Goal: Task Accomplishment & Management: Complete application form

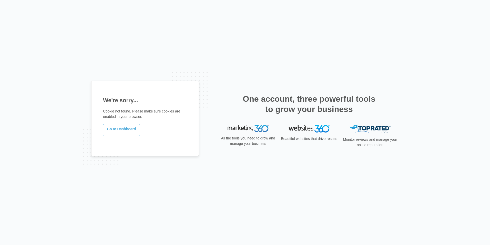
click at [122, 130] on link "Go to Dashboard" at bounding box center [121, 130] width 37 height 12
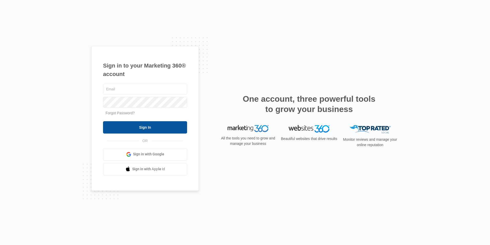
type input "[EMAIL_ADDRESS][DOMAIN_NAME]"
click at [155, 129] on input "Sign In" at bounding box center [145, 127] width 84 height 12
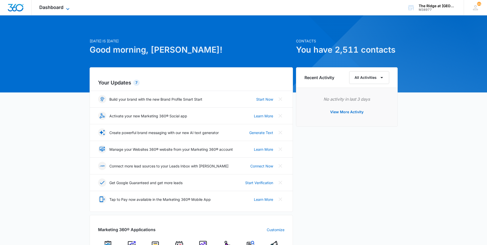
click at [62, 6] on span "Dashboard" at bounding box center [51, 7] width 24 height 5
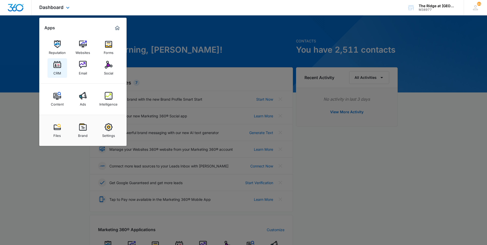
click at [61, 64] on img at bounding box center [57, 65] width 8 height 8
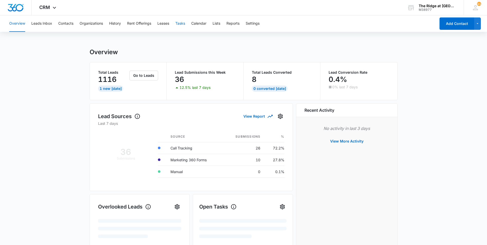
click at [177, 20] on button "Tasks" at bounding box center [180, 23] width 10 height 16
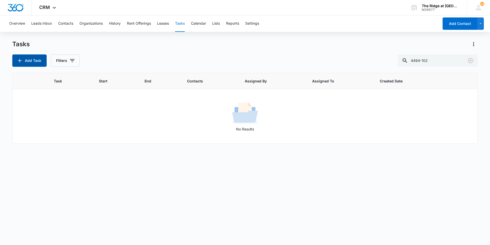
click at [37, 60] on button "Add Task" at bounding box center [29, 60] width 34 height 12
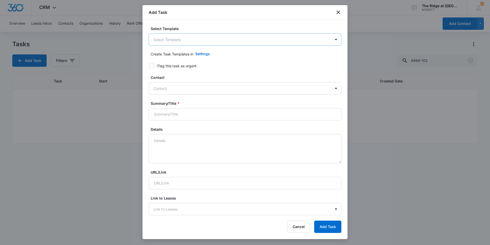
click at [193, 36] on body "CRM Apps Reputation Websites Forms CRM Email Social Content Ads Intelligence Fi…" at bounding box center [245, 122] width 490 height 245
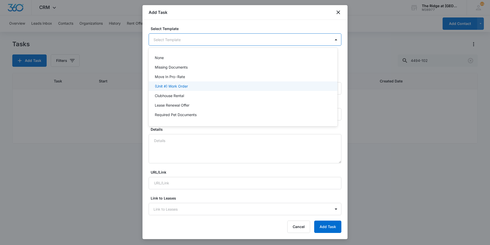
click at [195, 85] on div "(Unit #) Work Order" at bounding box center [243, 85] width 176 height 5
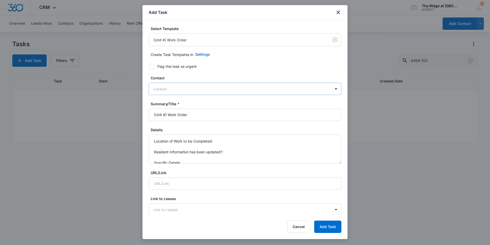
type input "[DATE]"
drag, startPoint x: 167, startPoint y: 114, endPoint x: 134, endPoint y: 114, distance: 32.8
click at [134, 114] on body "CRM Apps Reputation Websites Forms CRM Email Social Content Ads Intelligence Fi…" at bounding box center [245, 122] width 490 height 245
click at [217, 115] on input "4366-301 Work Order" at bounding box center [245, 114] width 193 height 12
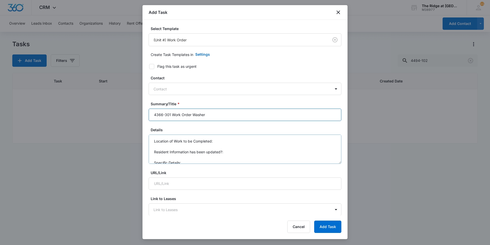
type input "4366-301 Work Order Washer"
click at [228, 143] on textarea "Location of Work to be Completed: Resident Information has been updated?: Speci…" at bounding box center [245, 148] width 193 height 29
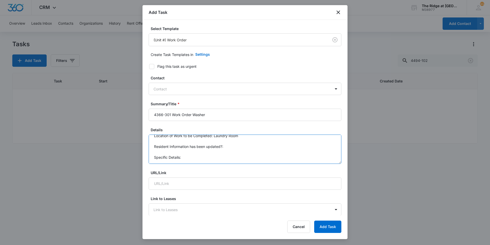
click at [227, 157] on textarea "Location of Work to be Completed: Laundry Room Resident Information has been up…" at bounding box center [245, 148] width 193 height 29
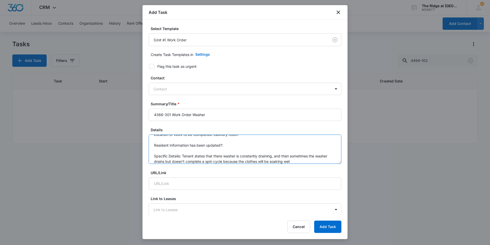
type textarea "Location of Work to be Completed: Laundry Room Resident Information has been up…"
click at [178, 87] on div at bounding box center [242, 89] width 177 height 6
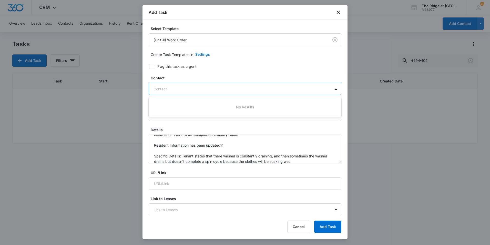
paste input "[PERSON_NAME]"
type input "[PERSON_NAME]"
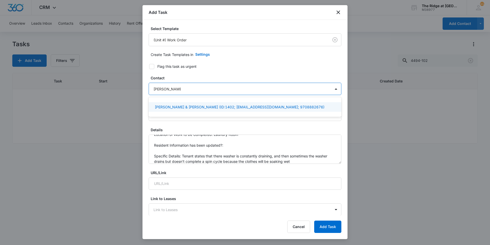
click at [189, 106] on p "[PERSON_NAME] & [PERSON_NAME] (ID:1402; [EMAIL_ADDRESS][DOMAIN_NAME]; 970888267…" at bounding box center [240, 106] width 170 height 5
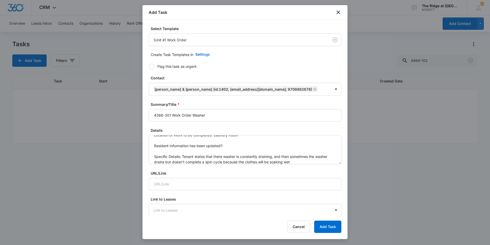
click at [150, 66] on icon at bounding box center [152, 66] width 5 height 5
click at [149, 66] on input "Flag this task as urgent" at bounding box center [148, 67] width 4 height 4
checkbox input "true"
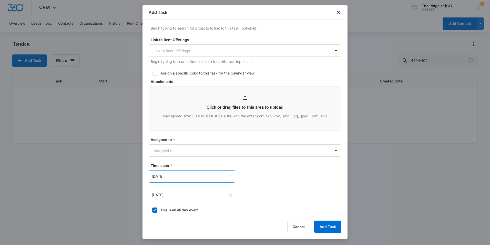
scroll to position [205, 0]
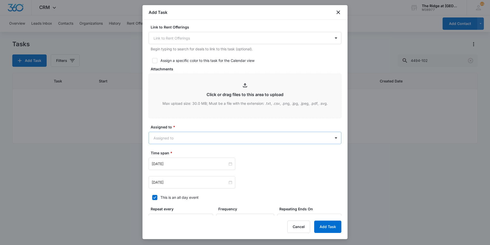
click at [188, 137] on body "CRM Apps Reputation Websites Forms CRM Email Social Content Ads Intelligence Fi…" at bounding box center [245, 122] width 490 height 245
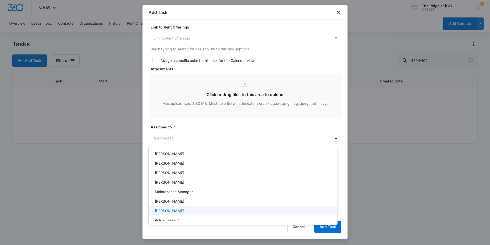
scroll to position [55, 0]
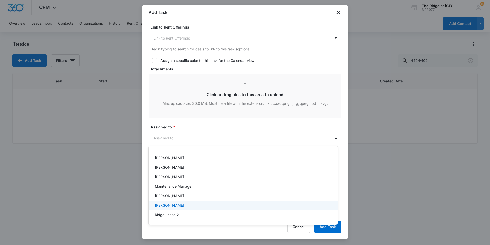
click at [186, 205] on div "[PERSON_NAME]" at bounding box center [243, 204] width 176 height 5
click at [227, 126] on div at bounding box center [245, 122] width 490 height 245
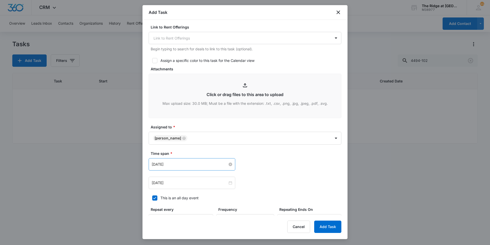
click at [189, 161] on input "[DATE]" at bounding box center [190, 164] width 76 height 6
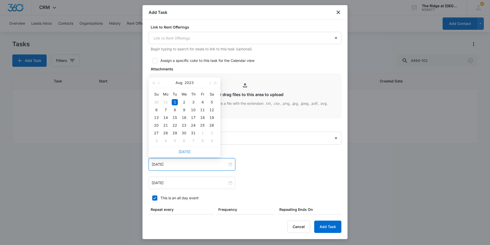
click at [187, 150] on link "[DATE]" at bounding box center [185, 151] width 12 height 4
type input "[DATE]"
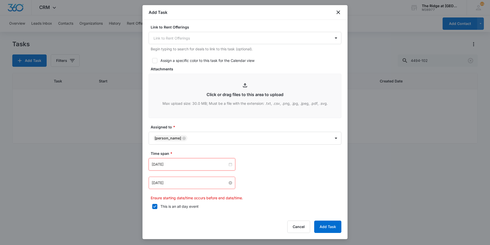
click at [184, 183] on input "[DATE]" at bounding box center [190, 183] width 76 height 6
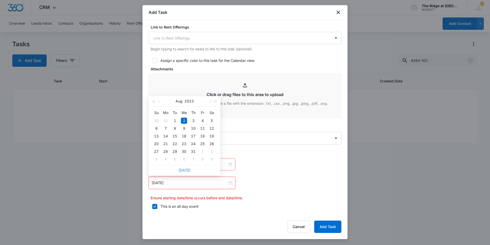
click at [183, 171] on link "[DATE]" at bounding box center [185, 170] width 12 height 4
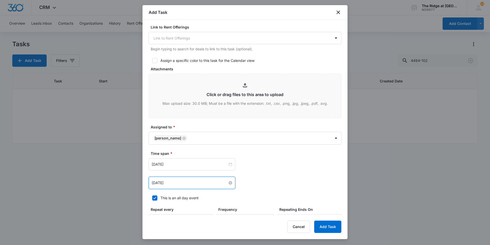
click at [180, 184] on input "[DATE]" at bounding box center [190, 183] width 76 height 6
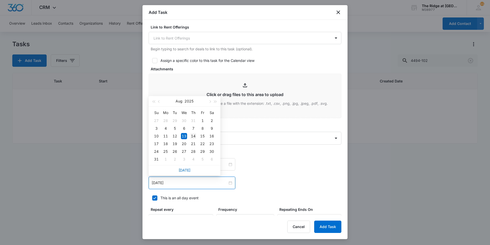
type input "[DATE]"
click at [194, 136] on div "14" at bounding box center [193, 136] width 6 height 6
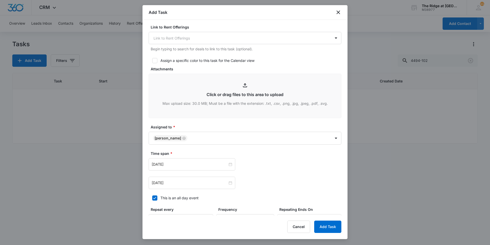
click at [259, 163] on div "[DATE] [DATE] Su Mo Tu We Th Fr Sa 27 28 29 30 31 1 2 3 4 5 6 7 8 9 10 11 12 13…" at bounding box center [245, 164] width 193 height 12
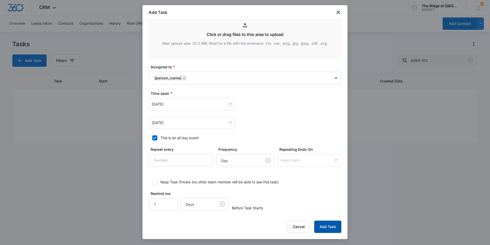
scroll to position [266, 0]
click at [337, 231] on button "Add Task" at bounding box center [327, 226] width 27 height 12
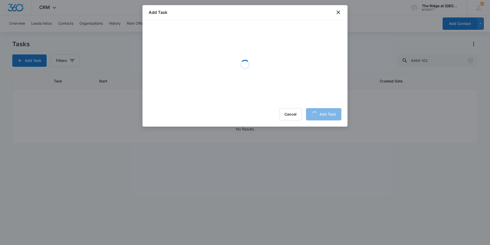
scroll to position [0, 0]
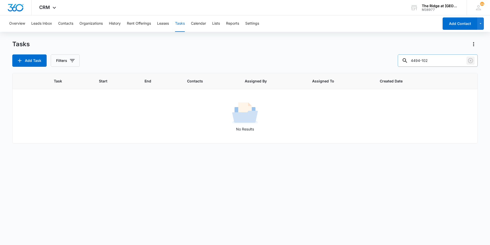
click at [474, 62] on button "Clear" at bounding box center [471, 60] width 8 height 8
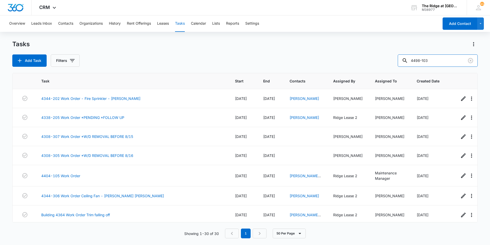
type input "4498-103"
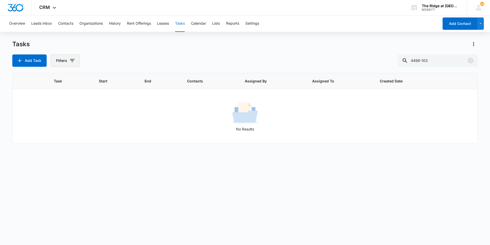
click at [70, 60] on icon "button" at bounding box center [72, 60] width 6 height 6
click at [61, 121] on div at bounding box center [59, 122] width 5 height 5
click at [57, 122] on input "Complete" at bounding box center [57, 122] width 0 height 0
radio input "false"
radio input "true"
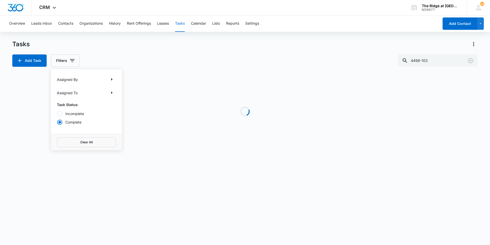
click at [170, 44] on div "Tasks" at bounding box center [245, 44] width 466 height 8
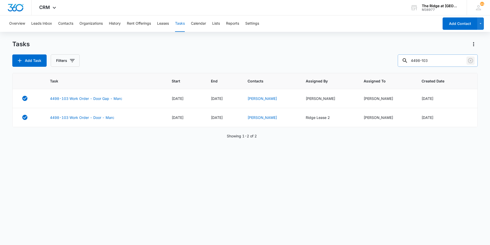
click at [470, 59] on icon "Clear" at bounding box center [471, 60] width 6 height 6
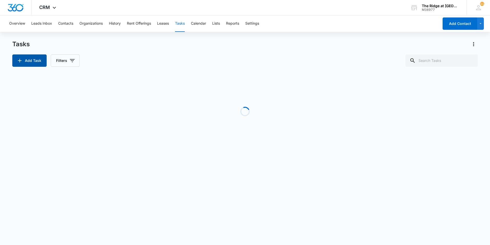
click at [36, 63] on button "Add Task" at bounding box center [29, 60] width 34 height 12
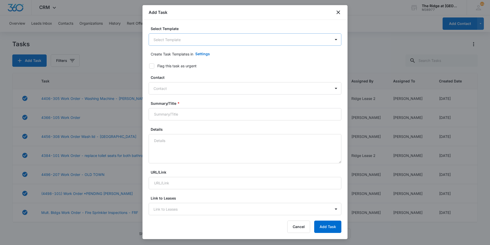
click at [218, 41] on body "CRM Apps Reputation Websites Forms CRM Email Social Content Ads Intelligence Fi…" at bounding box center [245, 122] width 490 height 245
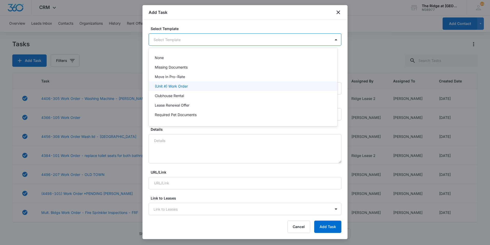
click at [199, 86] on div "(Unit #) Work Order" at bounding box center [243, 85] width 176 height 5
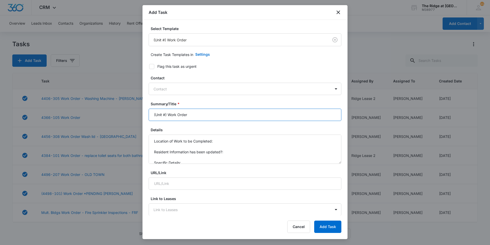
drag, startPoint x: 167, startPoint y: 114, endPoint x: 144, endPoint y: 117, distance: 23.4
click at [144, 117] on div "Select Template (Unit #) Work Order Create Task Templates in Settings Flag this…" at bounding box center [245, 117] width 205 height 195
type input "4498-10Work Order"
click at [314, 220] on button "Add Task" at bounding box center [327, 226] width 27 height 12
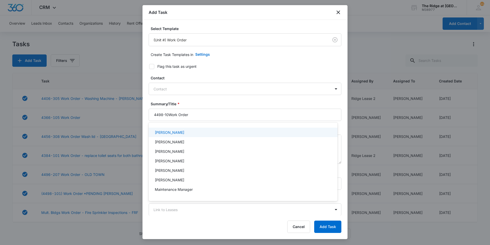
scroll to position [133, 0]
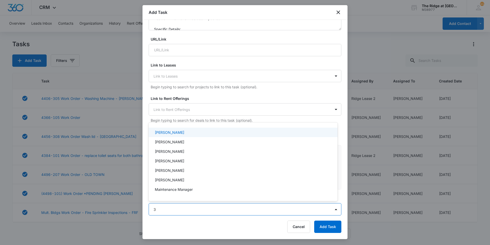
click at [252, 96] on div at bounding box center [245, 122] width 490 height 245
type input "3"
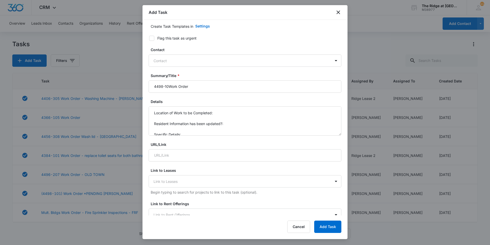
scroll to position [0, 0]
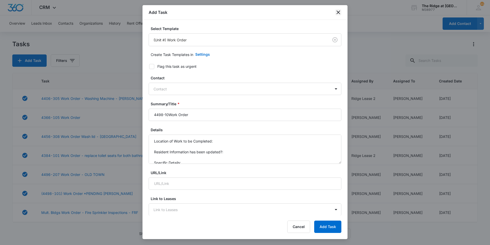
click at [339, 11] on icon "close" at bounding box center [338, 12] width 6 height 6
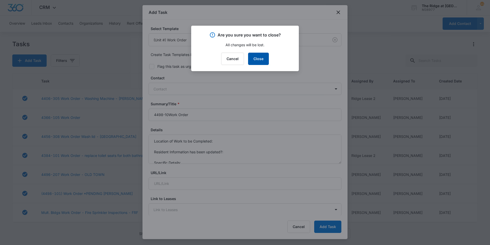
click at [269, 60] on button "Close" at bounding box center [258, 59] width 21 height 12
